Goal: Check status: Check status

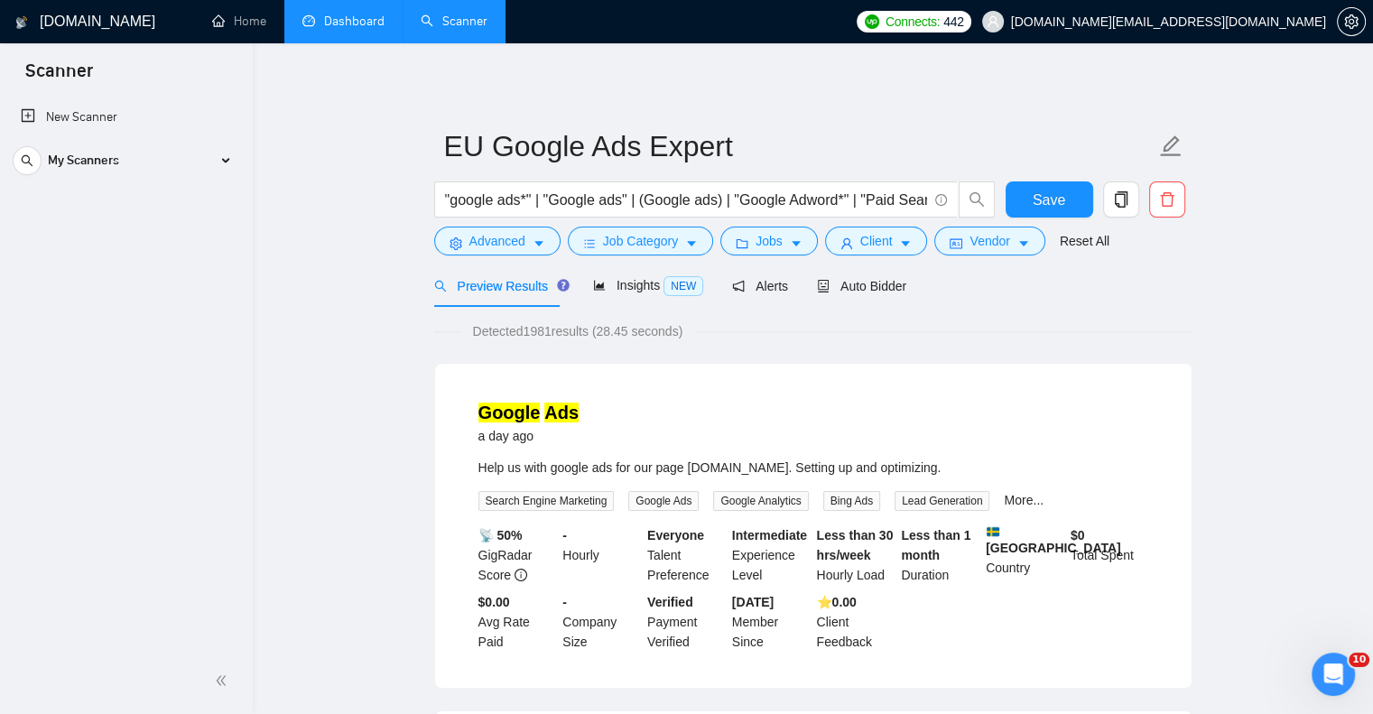
click at [320, 28] on link "Dashboard" at bounding box center [343, 21] width 82 height 15
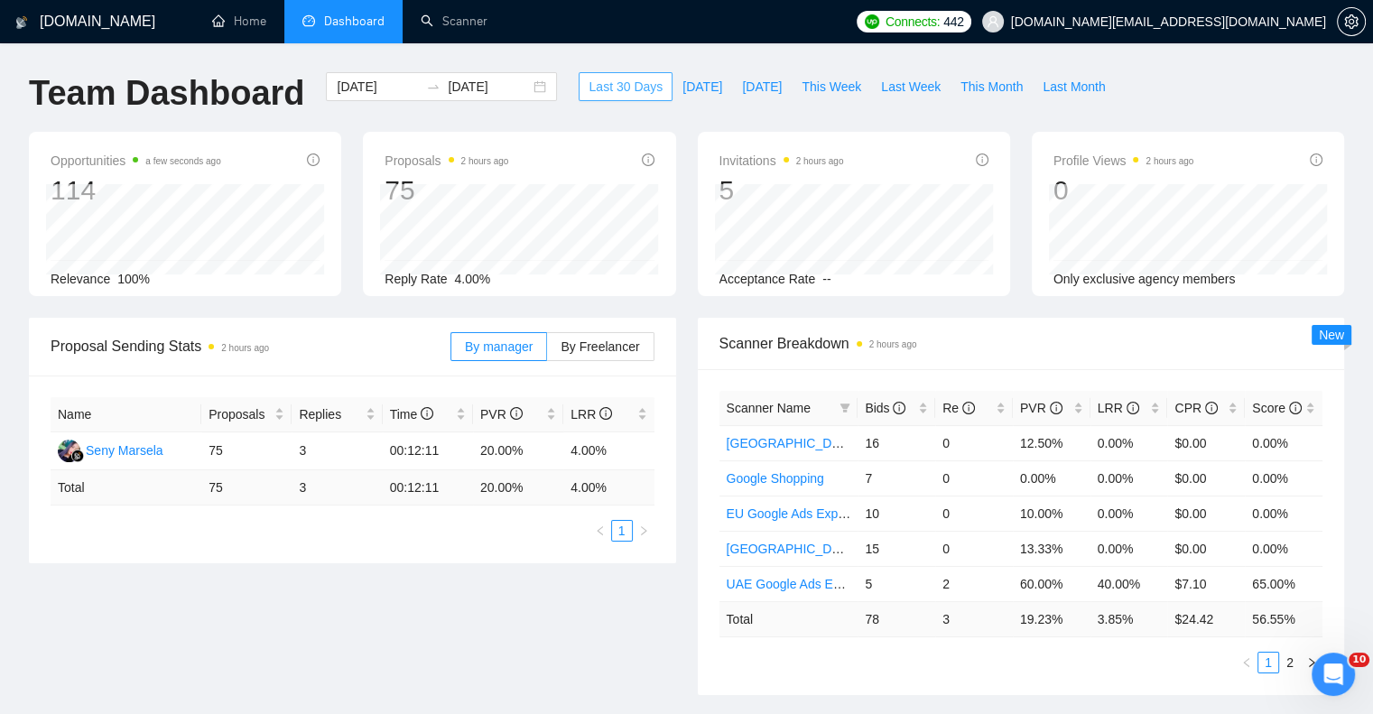
click at [592, 82] on span "Last 30 Days" at bounding box center [626, 87] width 74 height 20
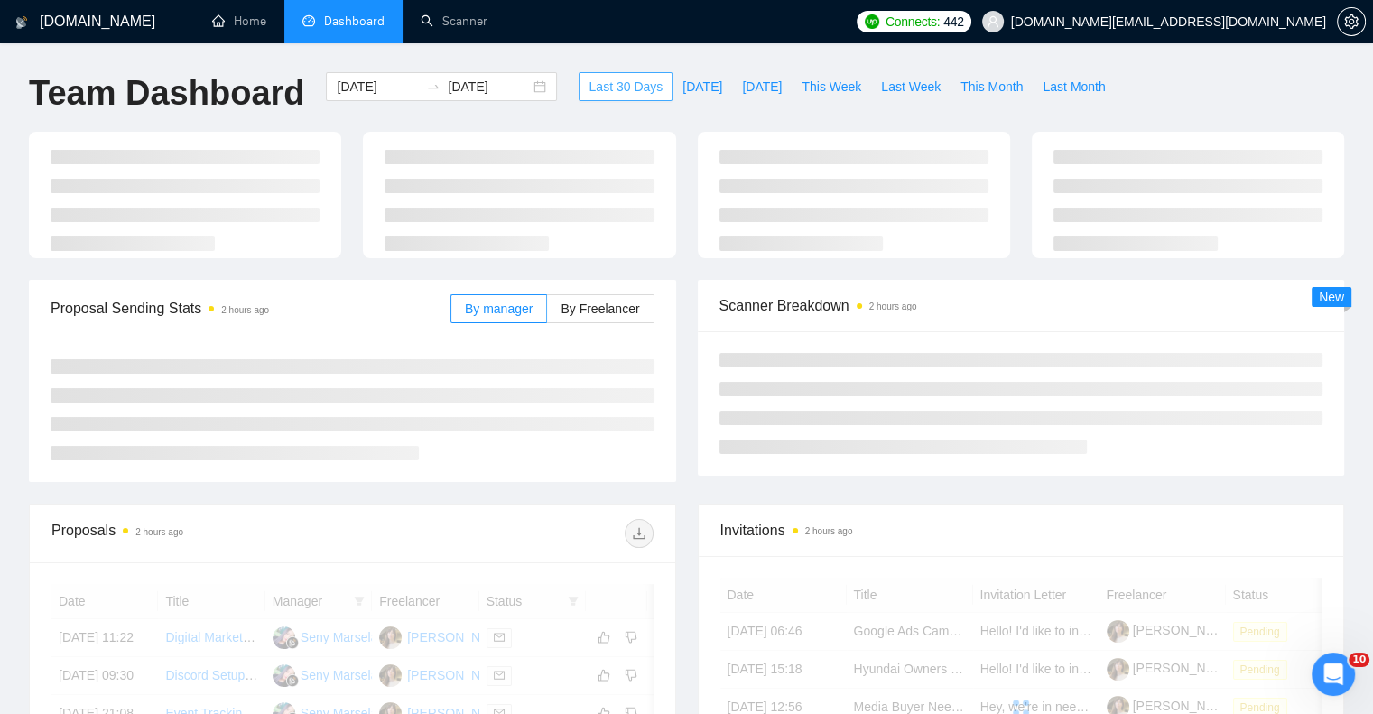
click at [592, 82] on span "Last 30 Days" at bounding box center [626, 87] width 74 height 20
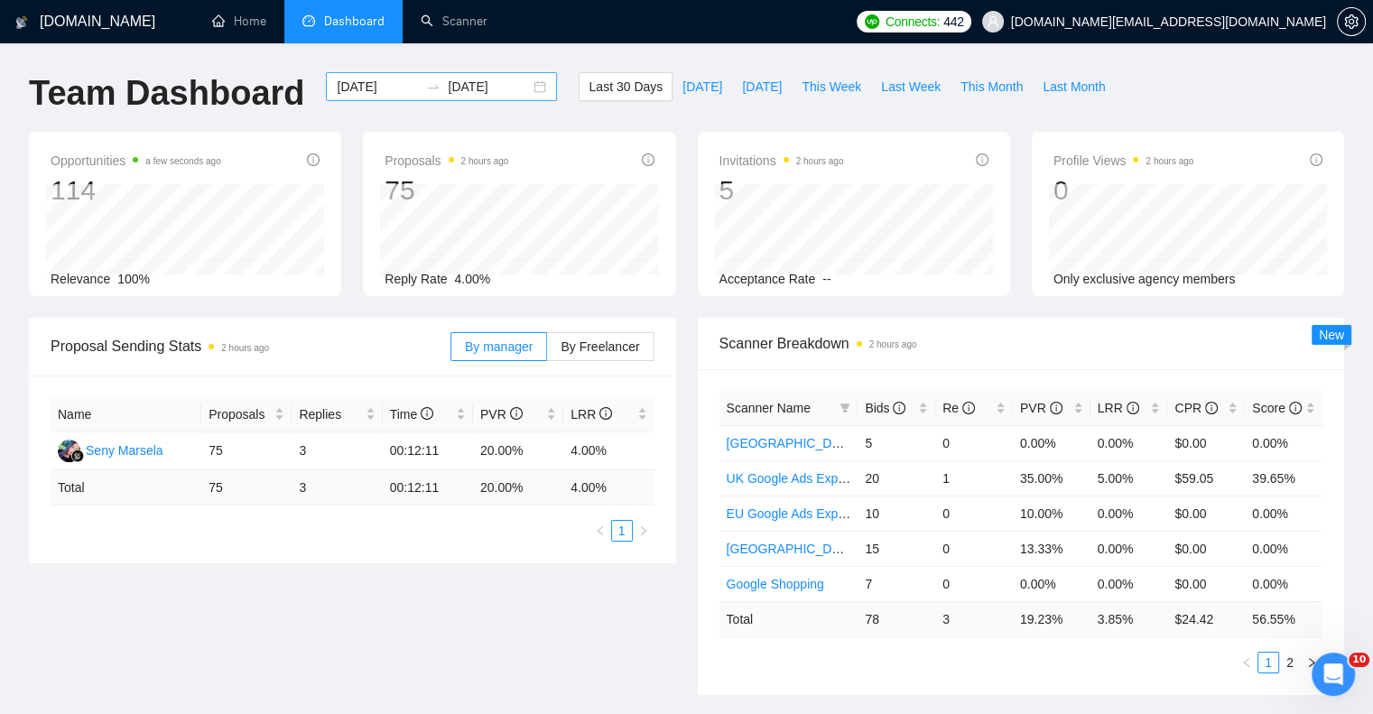
click at [518, 87] on div "[DATE] [DATE]" at bounding box center [441, 86] width 231 height 29
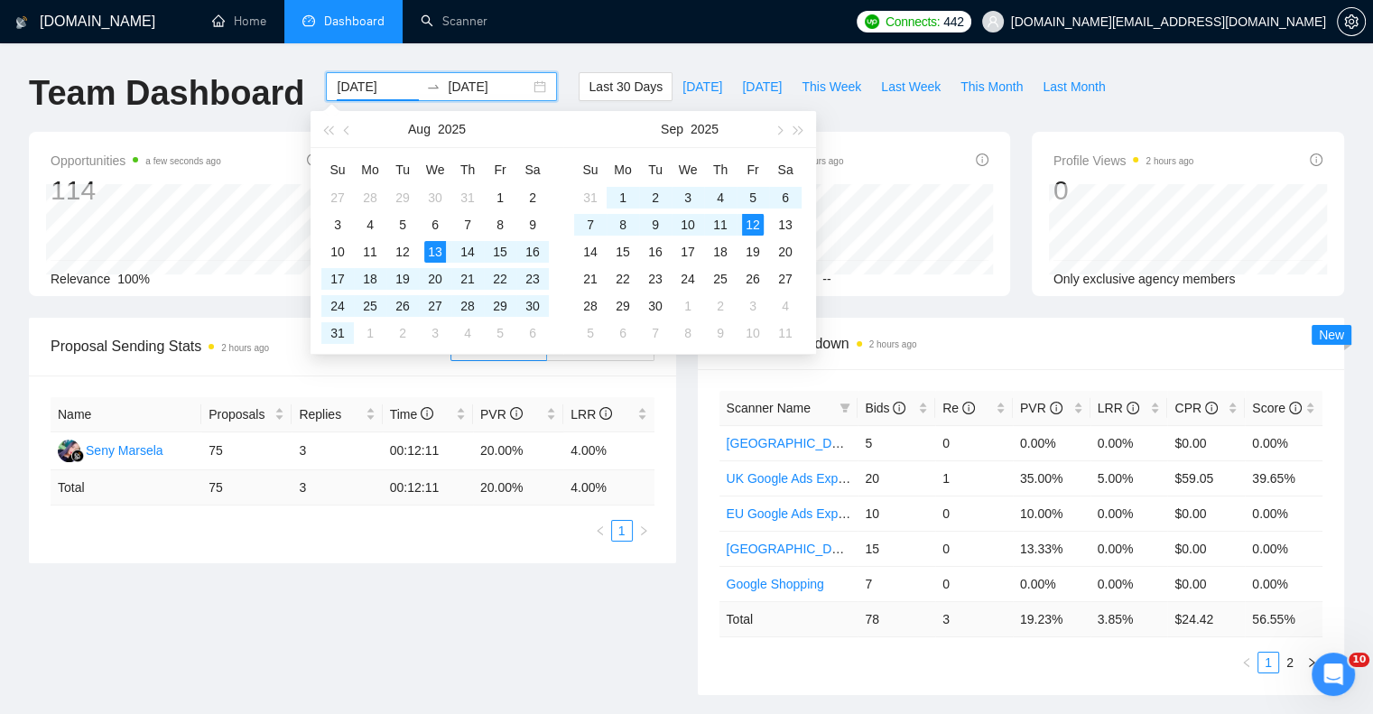
click at [518, 640] on div "Proposal Sending Stats 2 hours ago By manager By Freelancer Name Proposals Repl…" at bounding box center [686, 517] width 1337 height 399
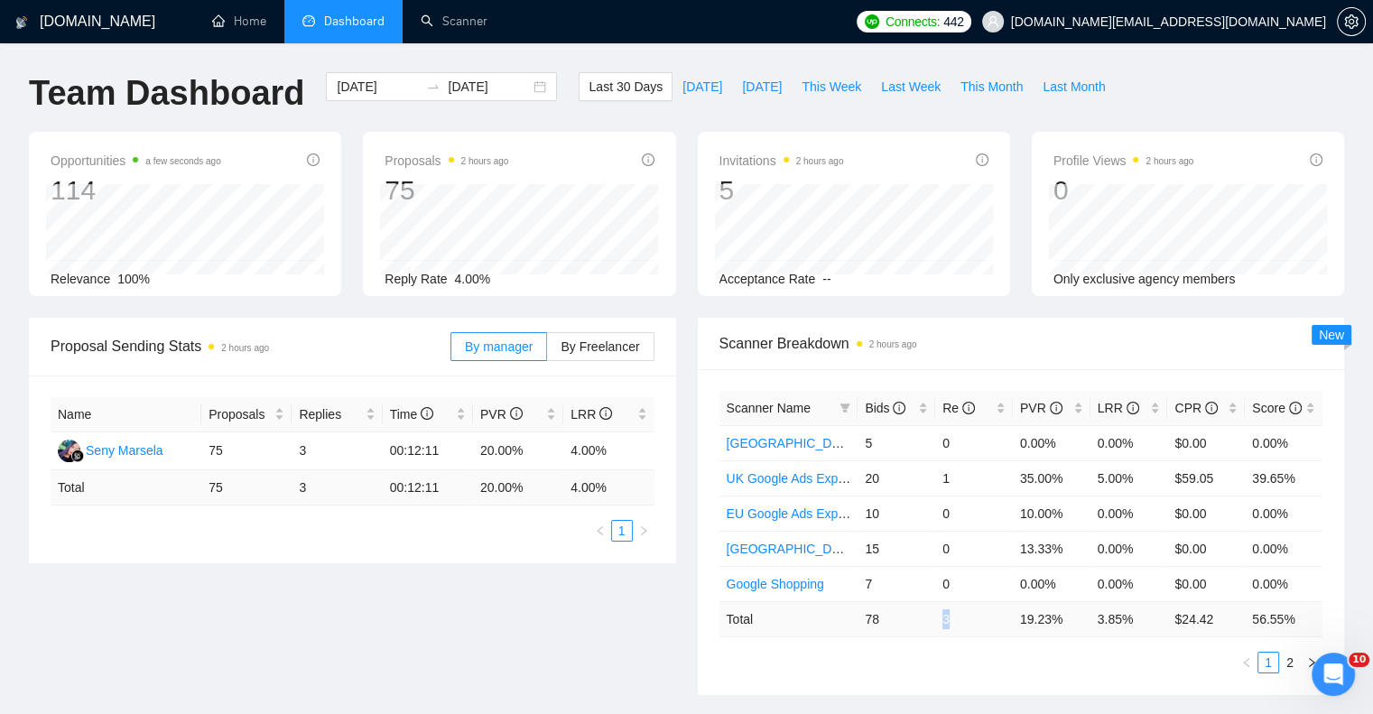
drag, startPoint x: 934, startPoint y: 620, endPoint x: 953, endPoint y: 618, distance: 19.0
click at [953, 618] on td "3" at bounding box center [974, 618] width 78 height 35
click at [526, 88] on div "[DATE] [DATE]" at bounding box center [441, 86] width 231 height 29
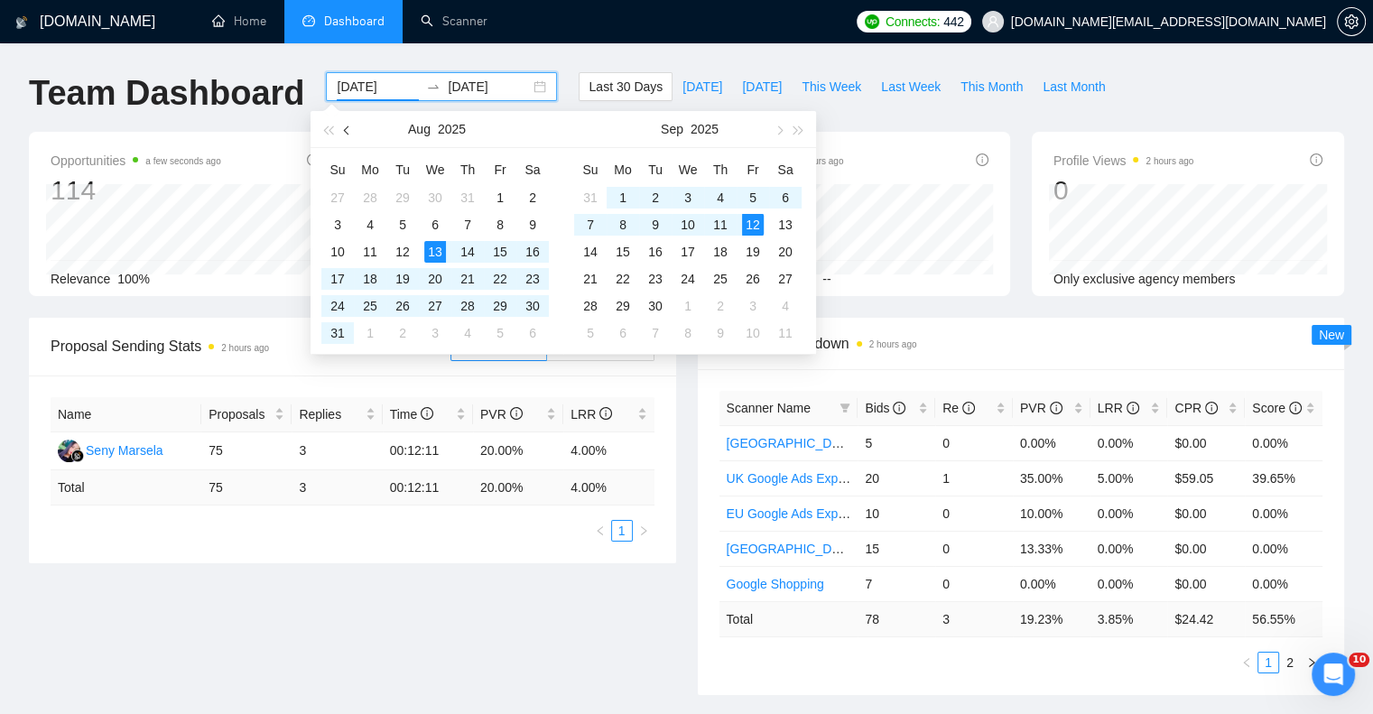
click at [347, 134] on span "button" at bounding box center [348, 129] width 9 height 9
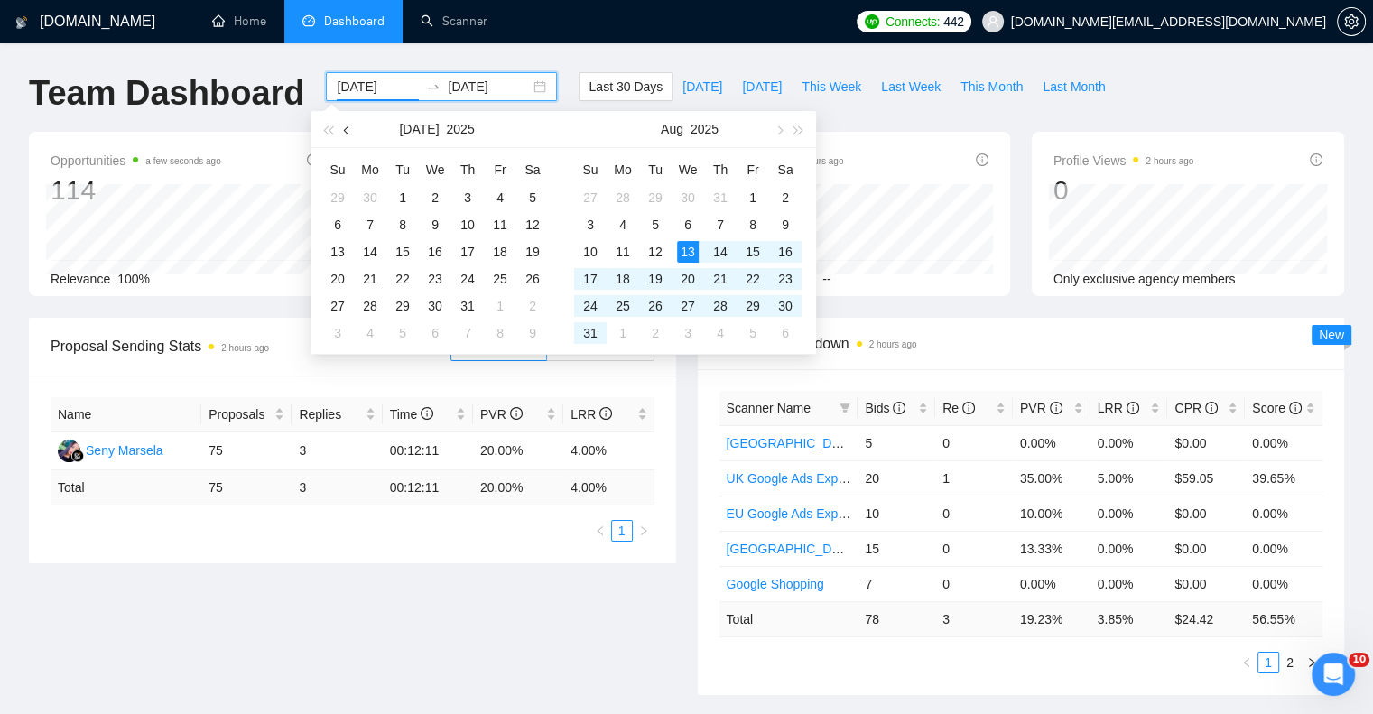
click at [347, 134] on span "button" at bounding box center [348, 129] width 9 height 9
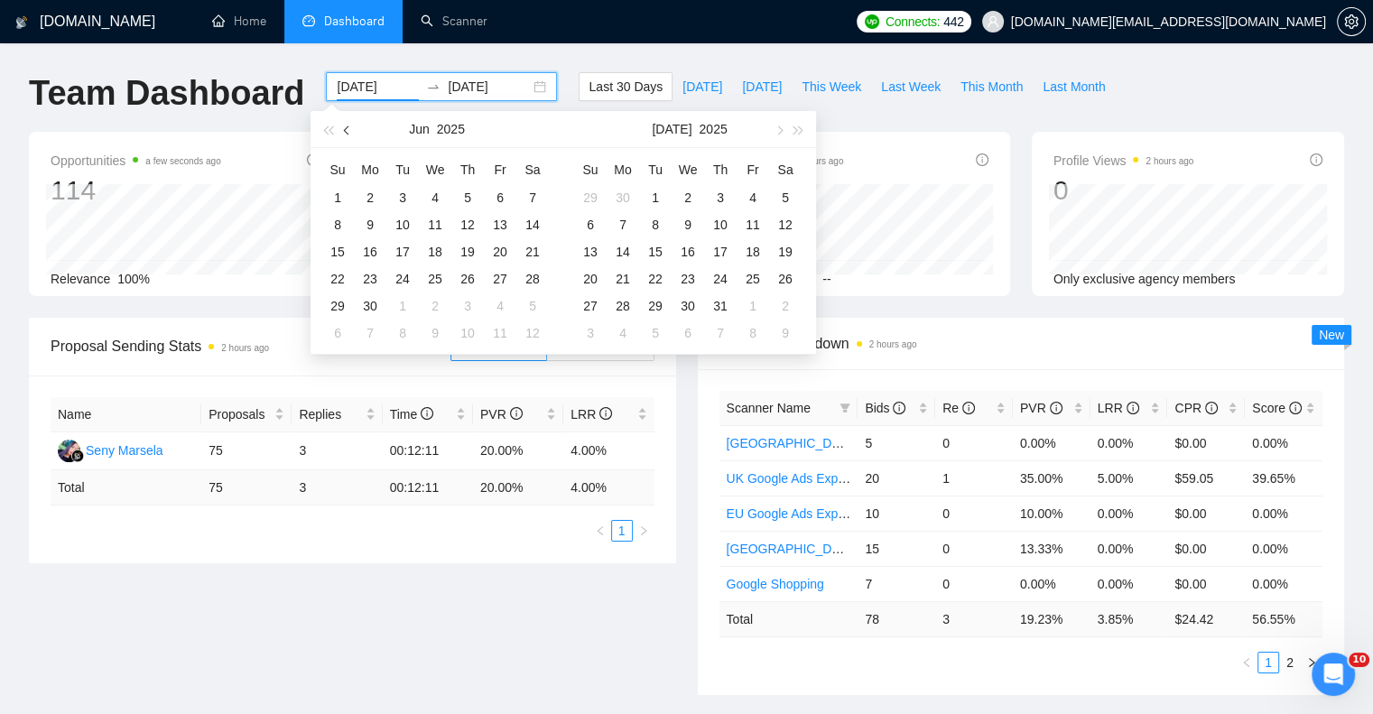
click at [347, 134] on span "button" at bounding box center [348, 129] width 9 height 9
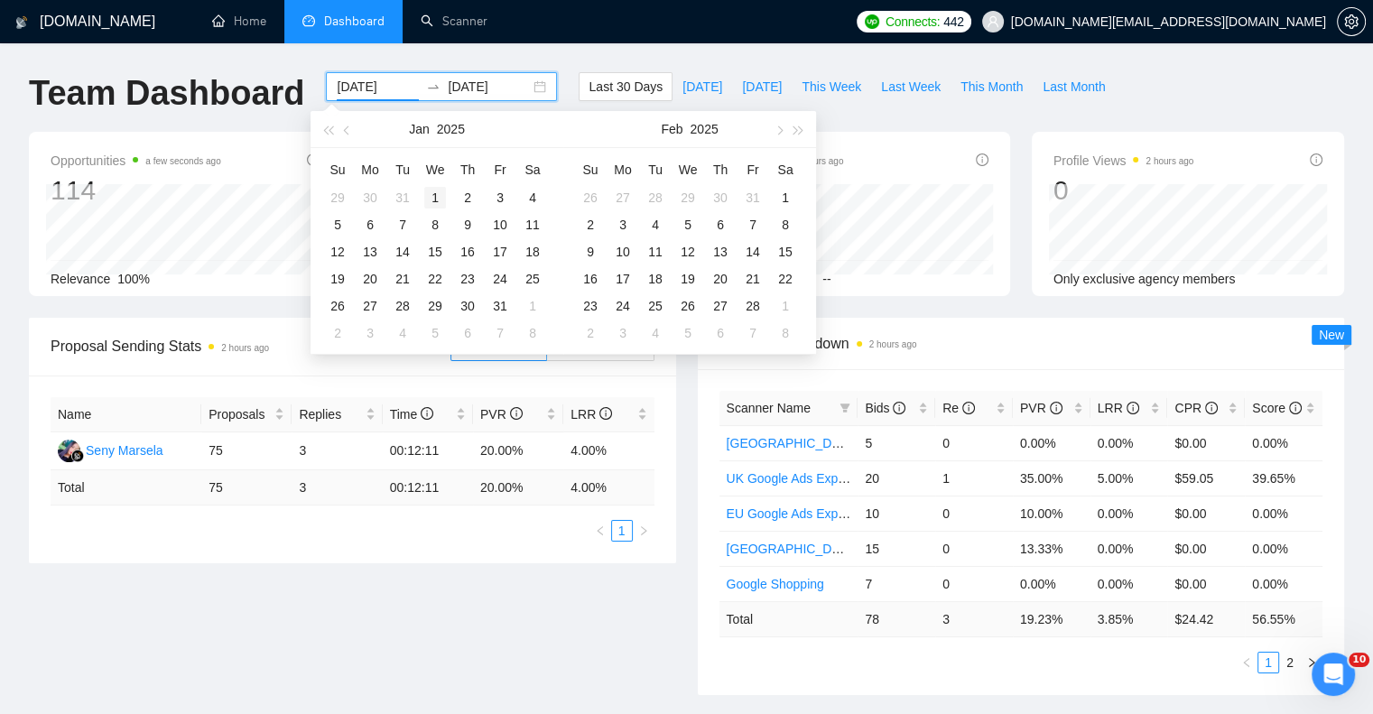
type input "[DATE]"
click at [437, 196] on div "1" at bounding box center [435, 198] width 22 height 22
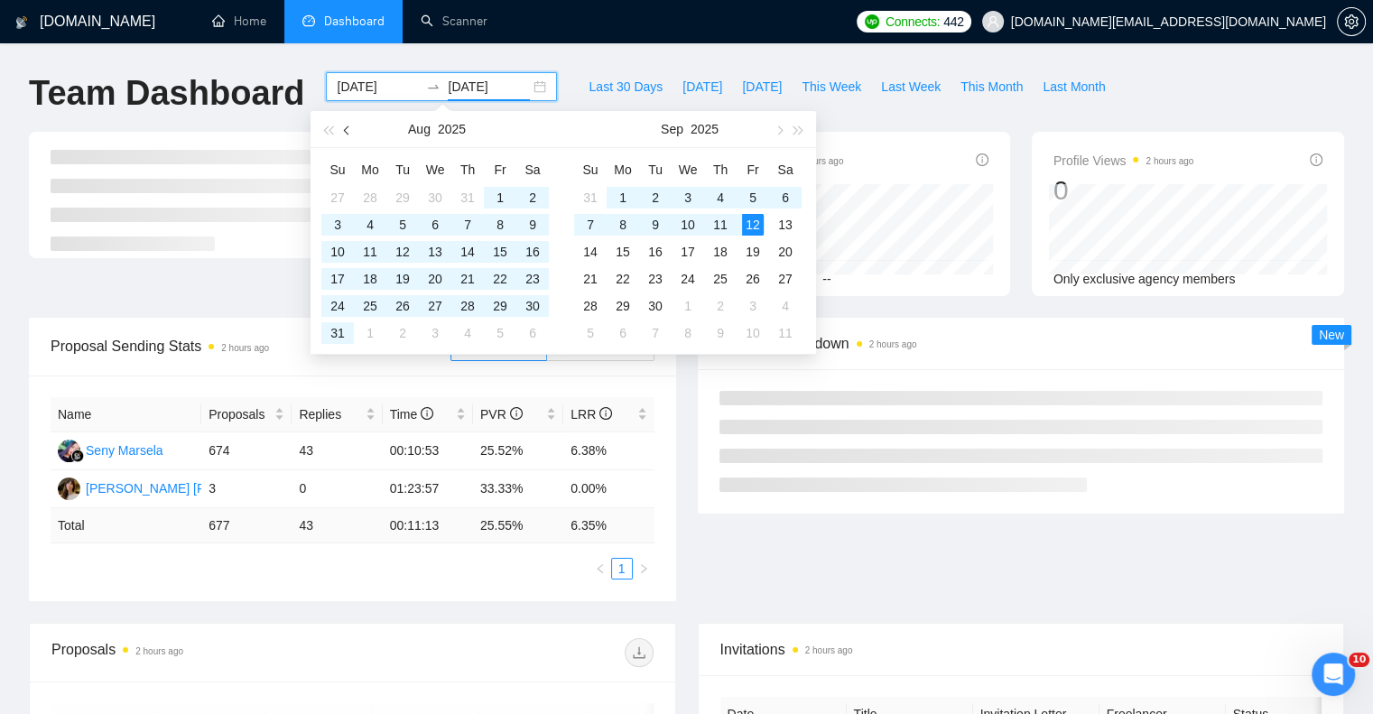
click at [347, 126] on button "button" at bounding box center [348, 129] width 20 height 36
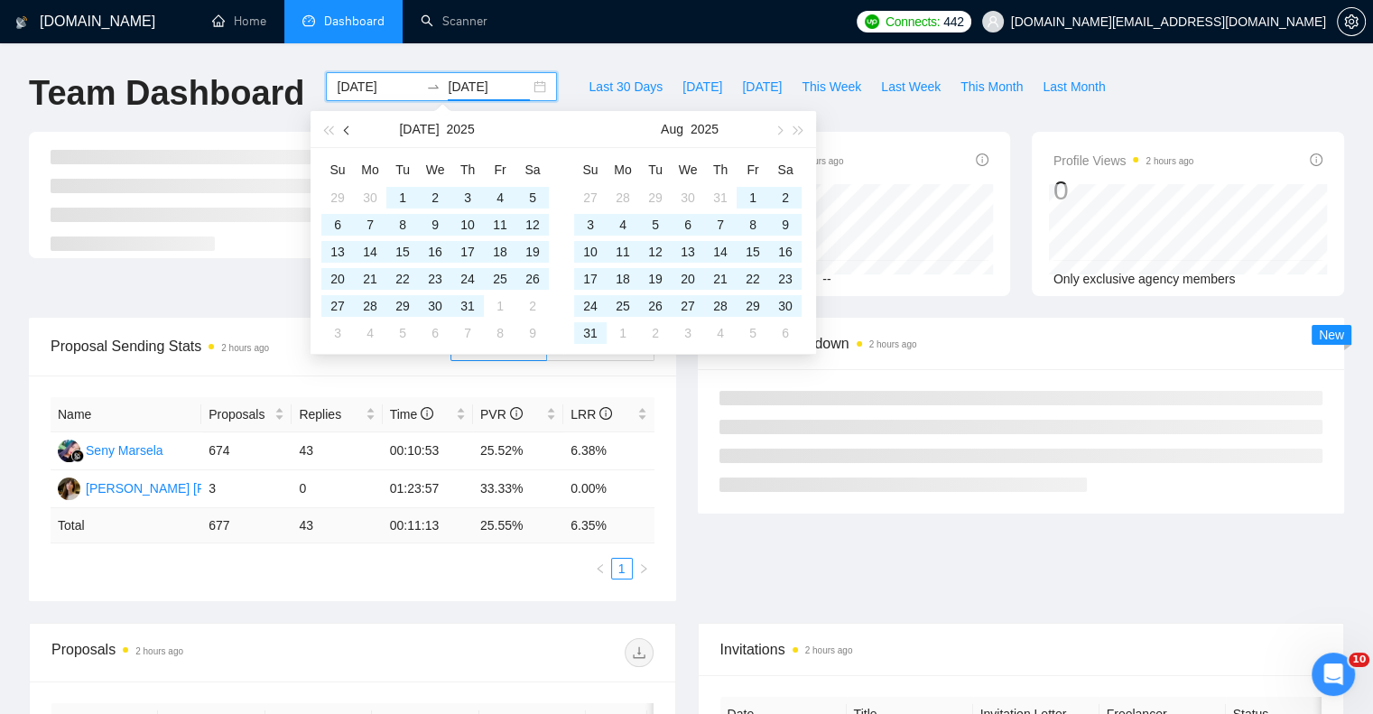
click at [347, 126] on span "button" at bounding box center [348, 129] width 9 height 9
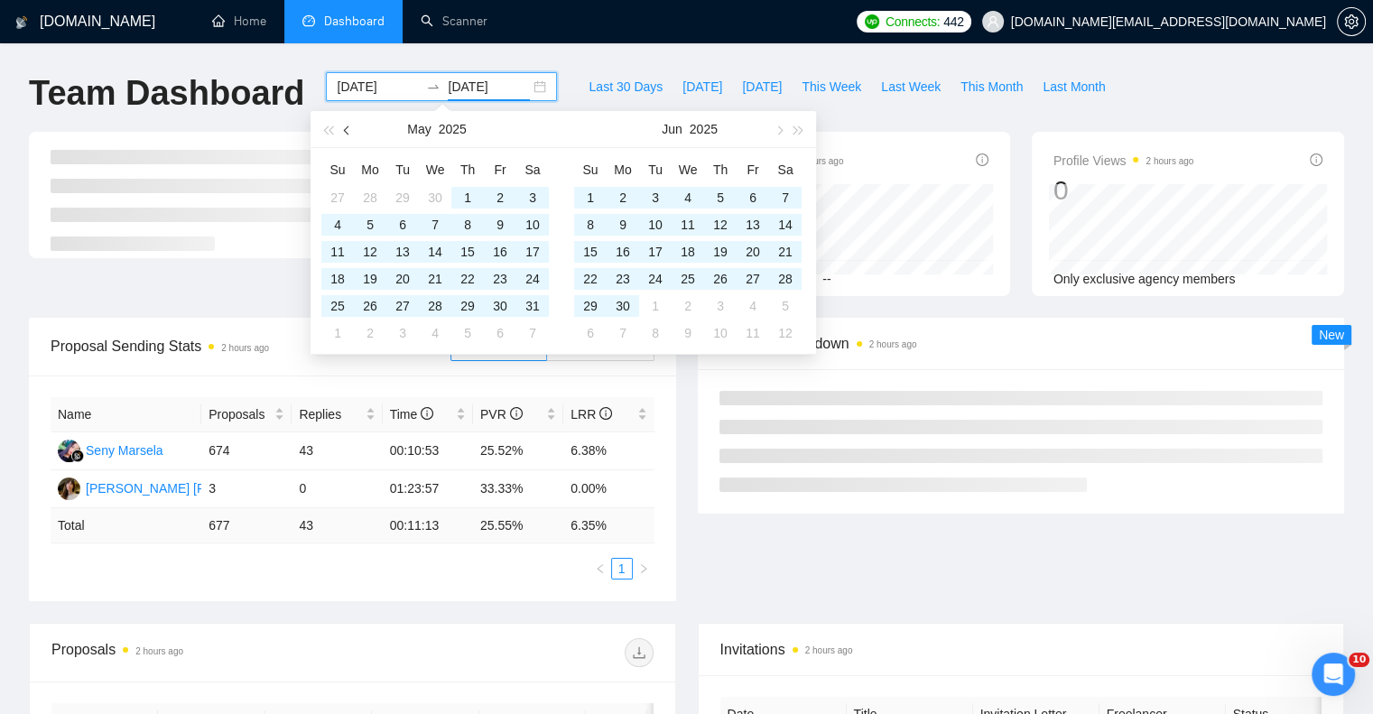
click at [347, 126] on span "button" at bounding box center [348, 129] width 9 height 9
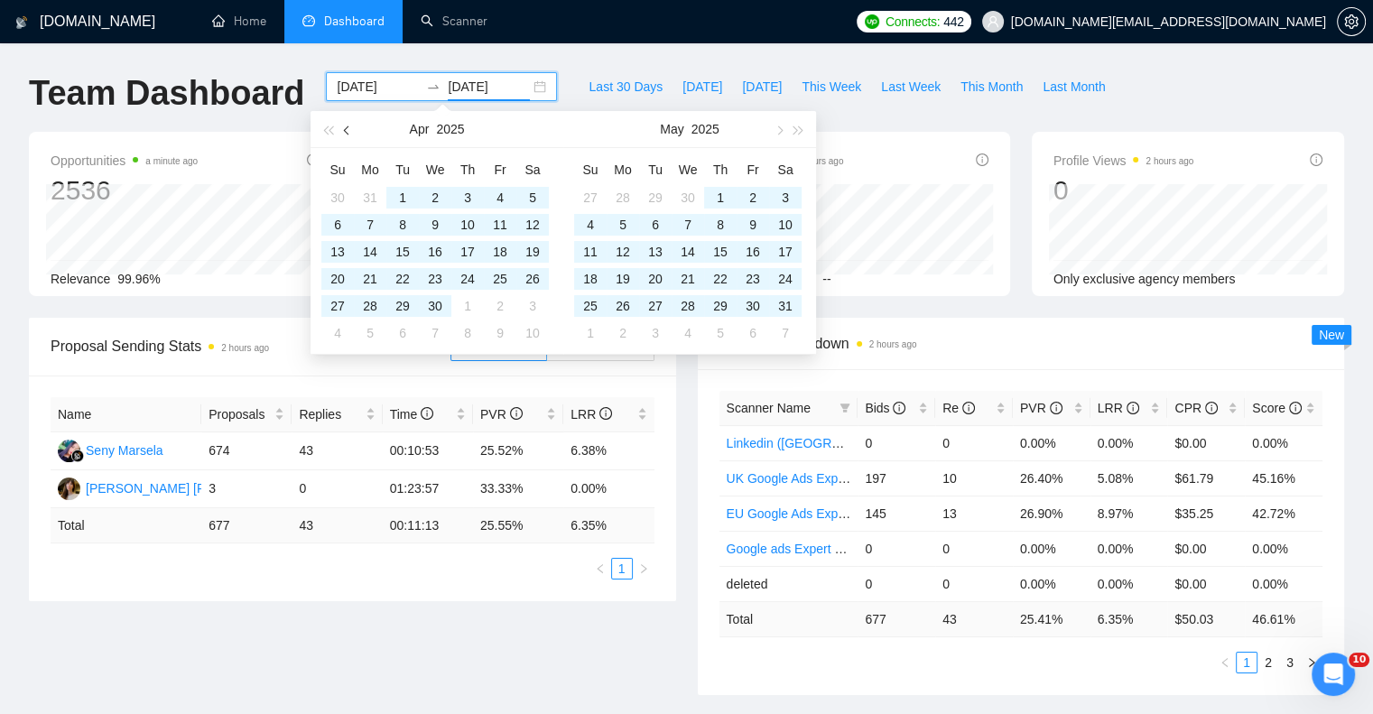
click at [347, 126] on span "button" at bounding box center [348, 129] width 9 height 9
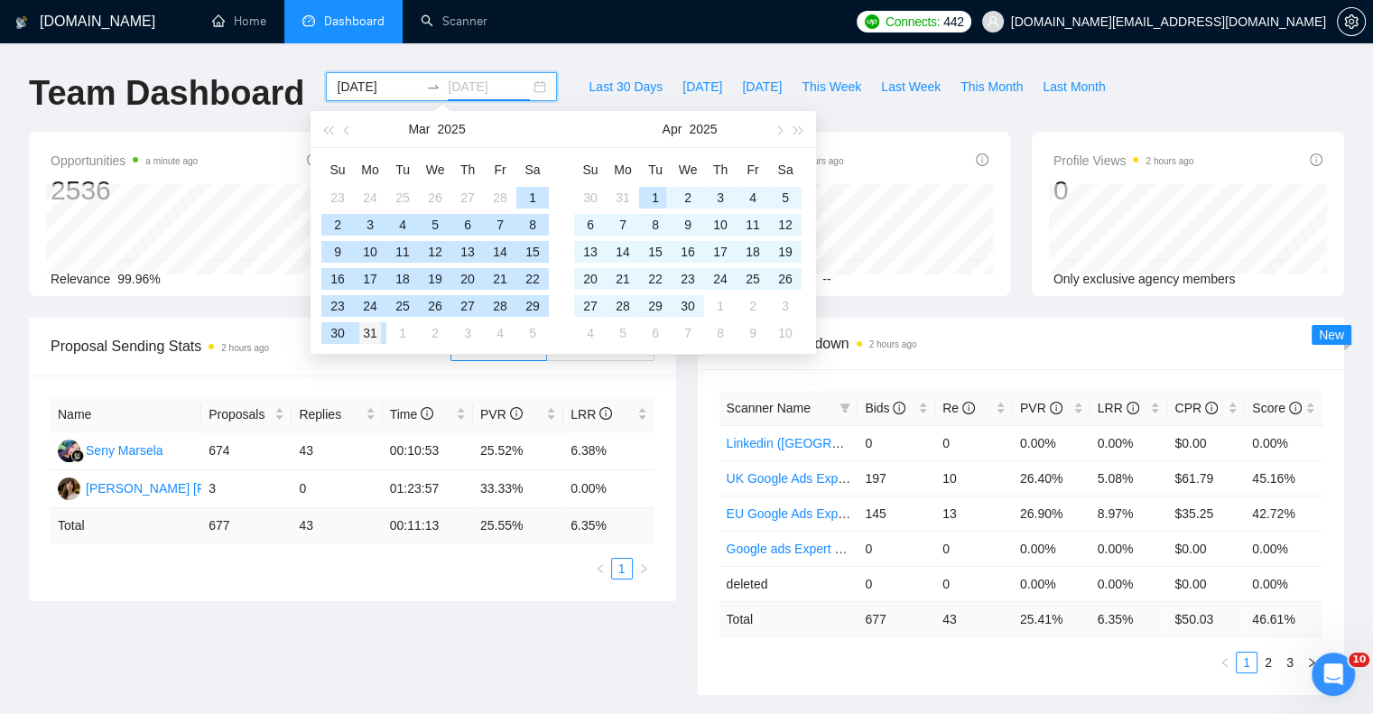
type input "[DATE]"
click at [378, 334] on div "31" at bounding box center [370, 333] width 22 height 22
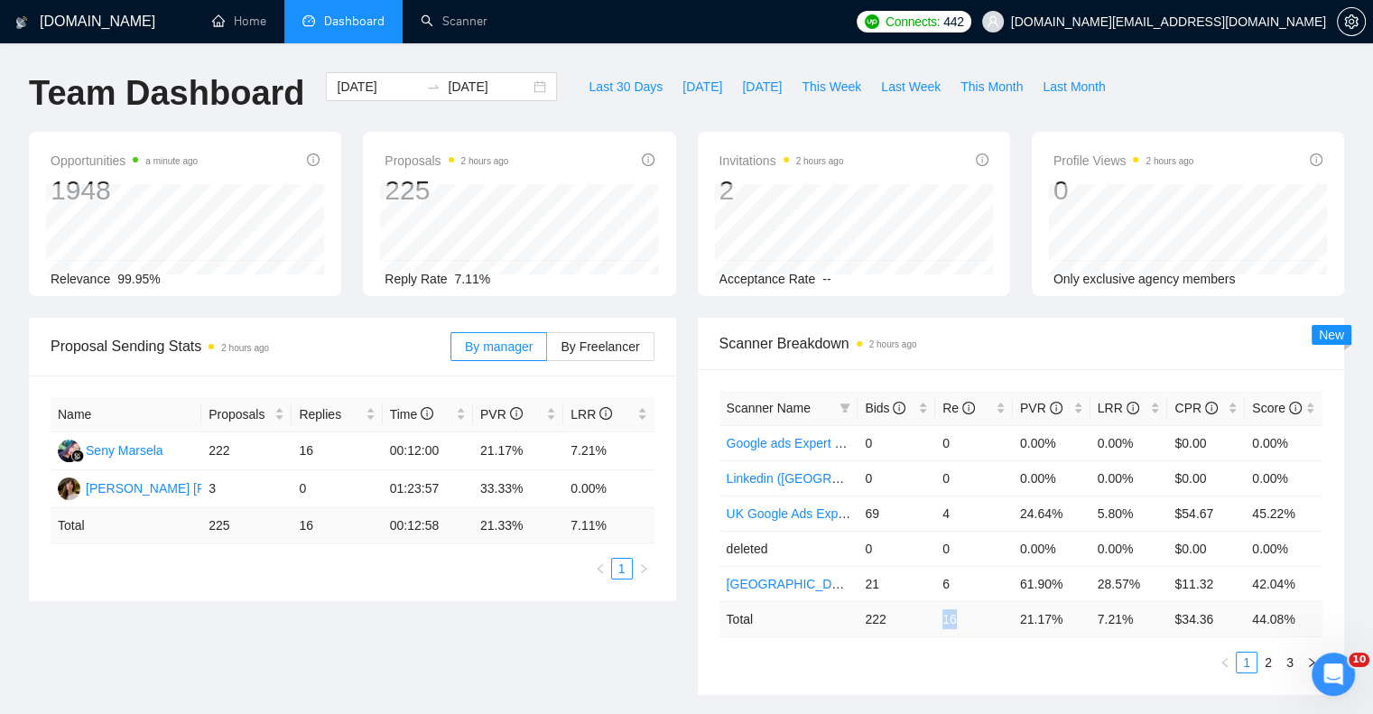
drag, startPoint x: 942, startPoint y: 620, endPoint x: 956, endPoint y: 619, distance: 14.5
click at [956, 619] on td "16" at bounding box center [974, 618] width 78 height 35
click at [519, 88] on div "[DATE] [DATE]" at bounding box center [441, 86] width 231 height 29
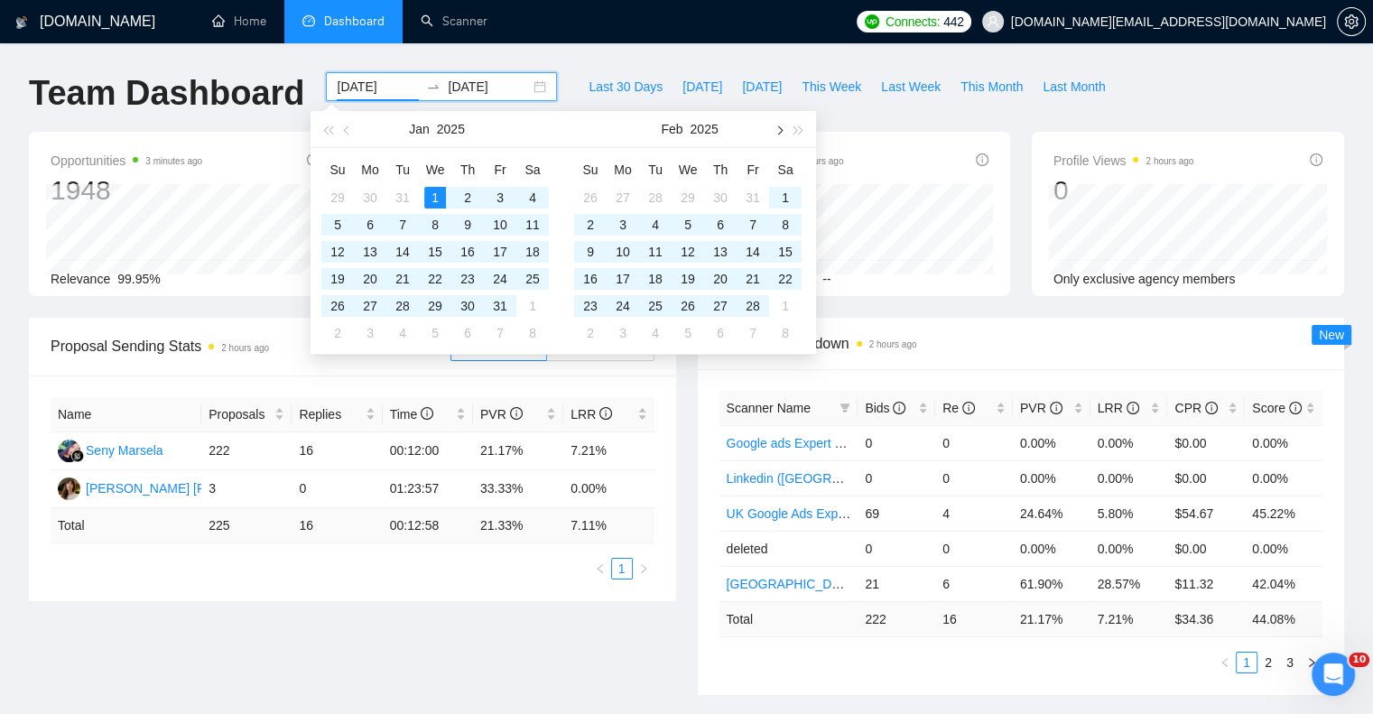
click at [776, 133] on span "button" at bounding box center [778, 129] width 9 height 9
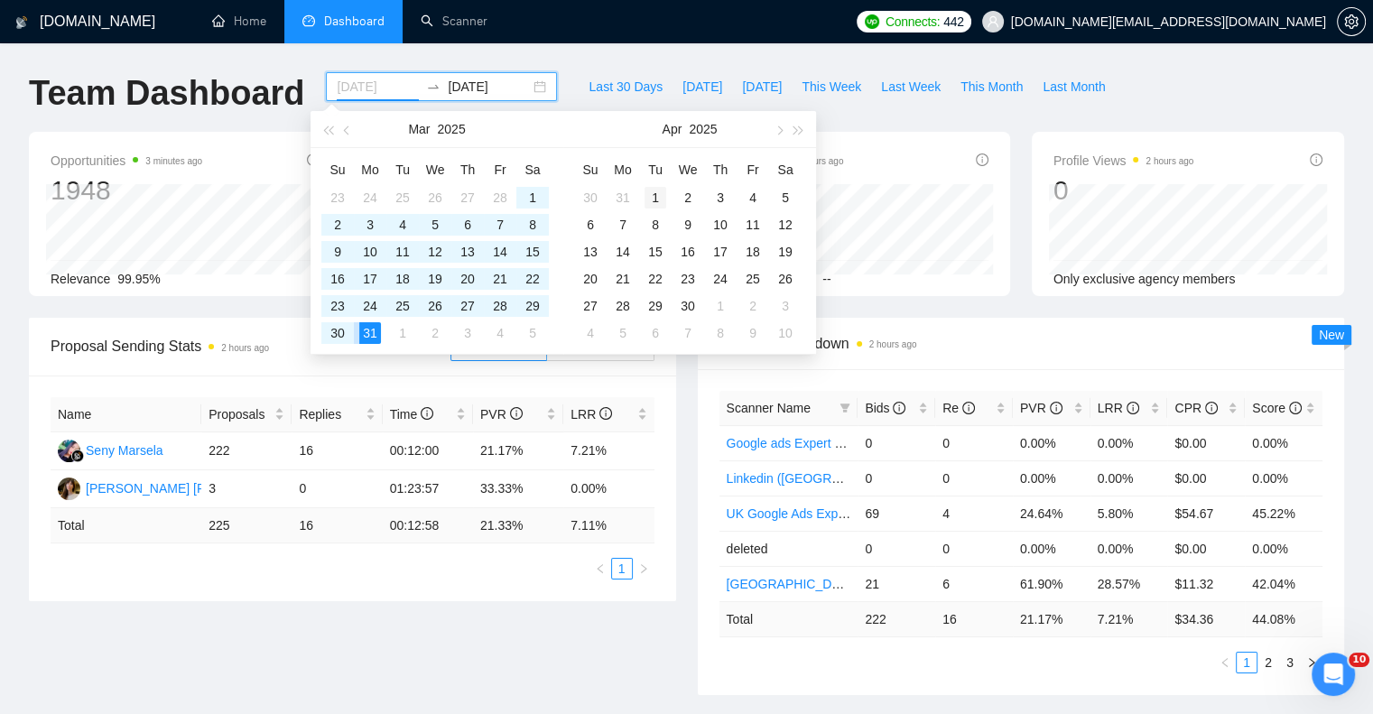
type input "[DATE]"
click at [654, 200] on div "1" at bounding box center [656, 198] width 22 height 22
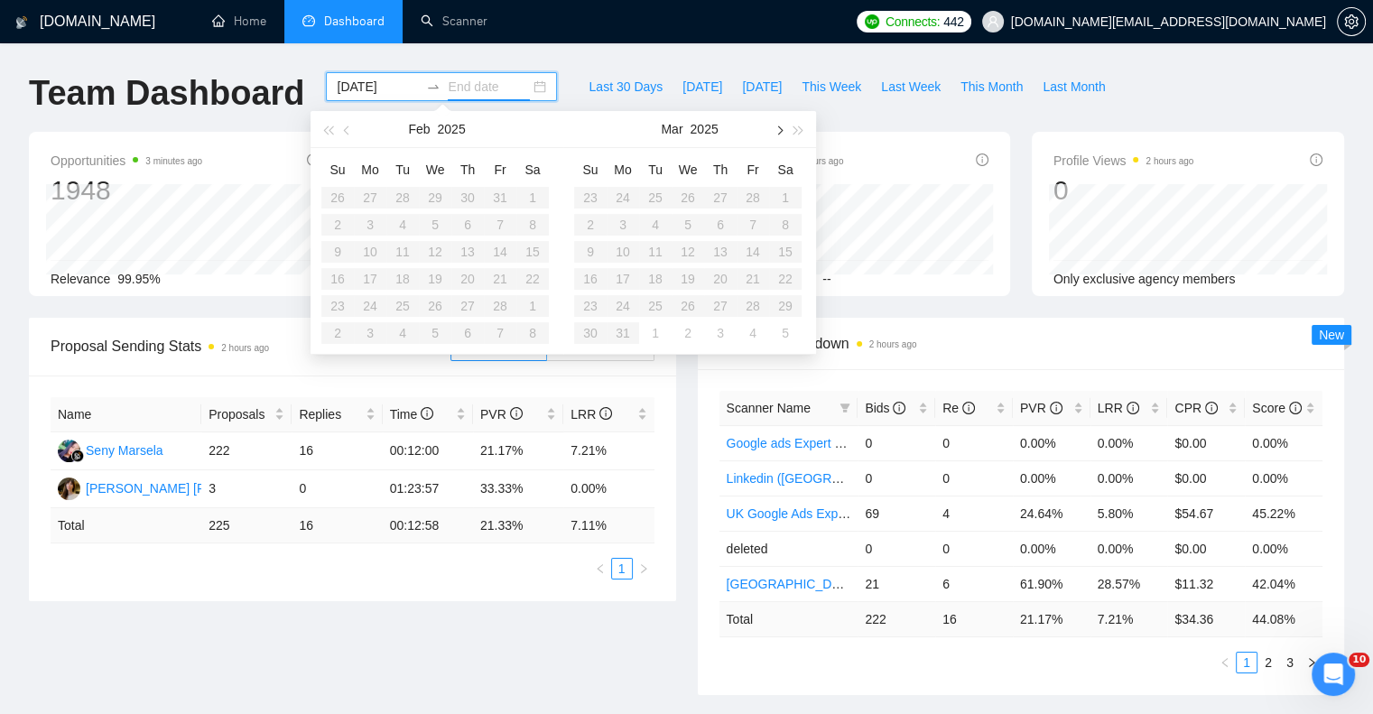
click at [780, 133] on span "button" at bounding box center [778, 129] width 9 height 9
click at [632, 304] on div "30" at bounding box center [623, 306] width 22 height 22
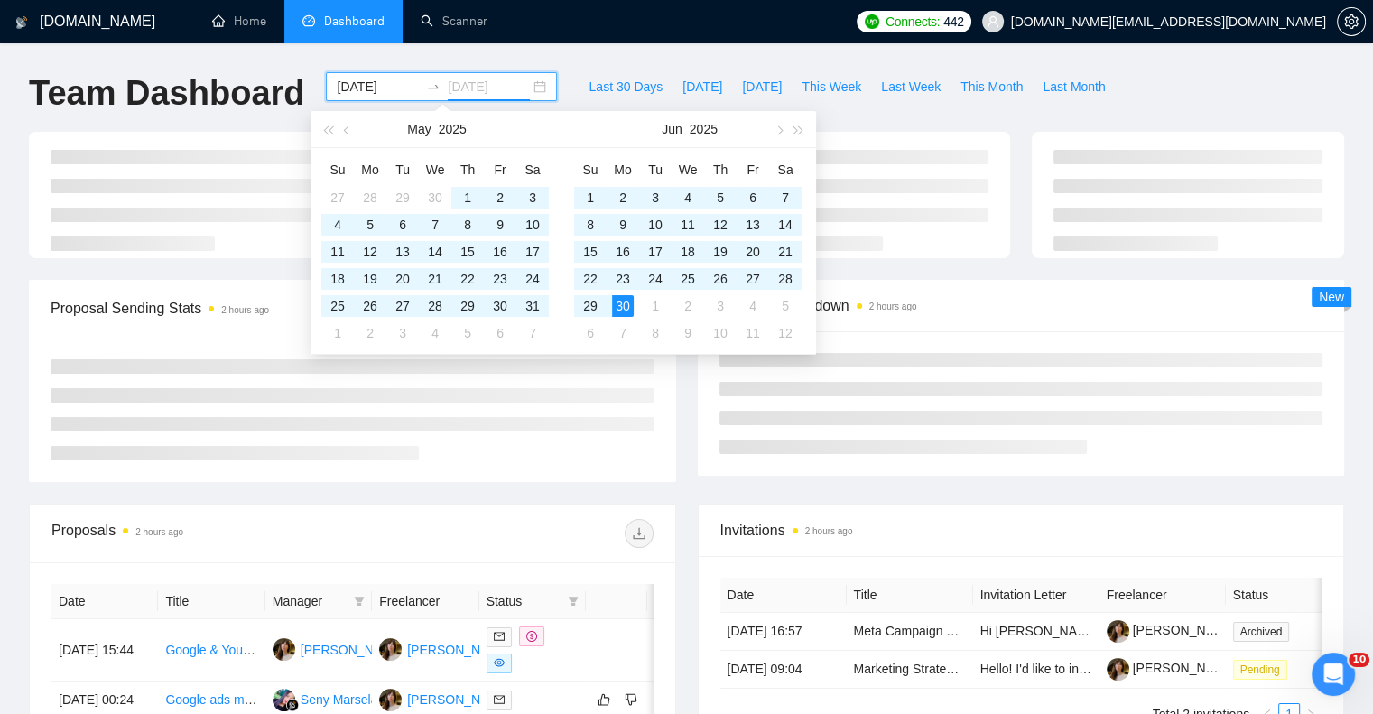
type input "[DATE]"
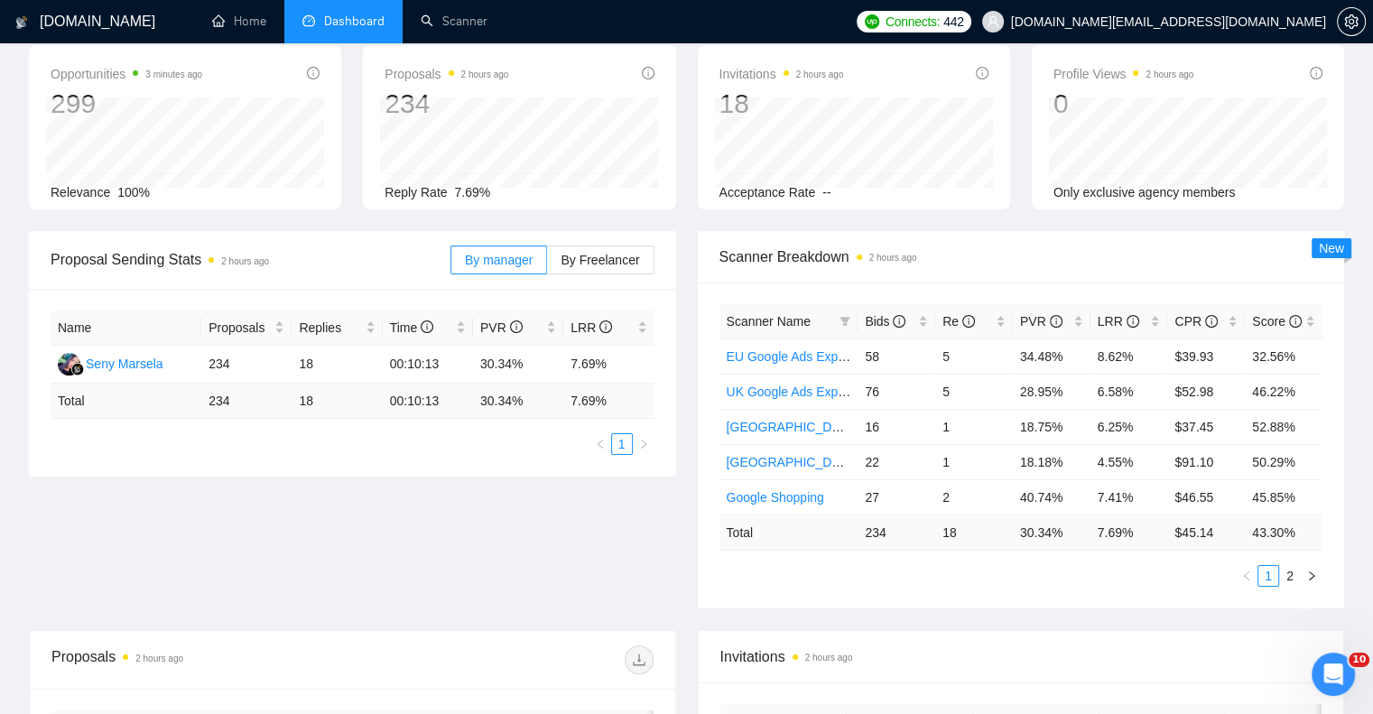
scroll to position [85, 0]
